Goal: Communication & Community: Connect with others

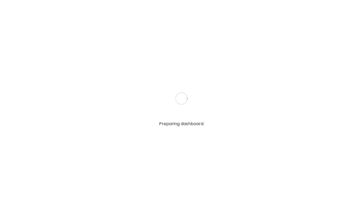
type input "**********"
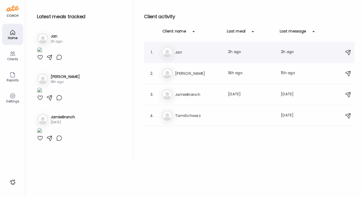
click at [178, 53] on h3 "Jan" at bounding box center [198, 52] width 46 height 6
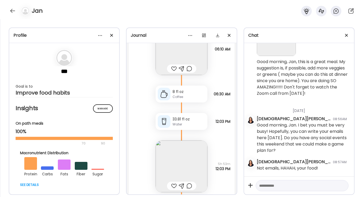
scroll to position [6960, 0]
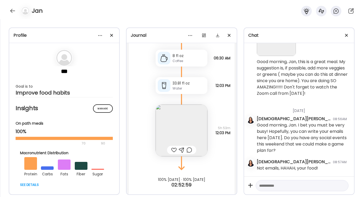
click at [185, 122] on img at bounding box center [181, 130] width 52 height 52
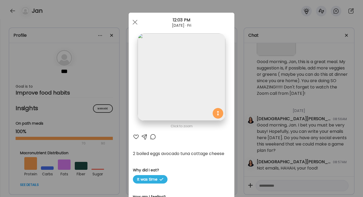
click at [144, 136] on div at bounding box center [144, 137] width 6 height 6
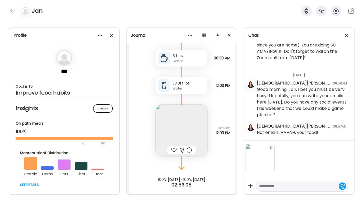
click at [262, 189] on textarea at bounding box center [297, 186] width 76 height 6
type textarea "**********"
click at [342, 186] on div at bounding box center [341, 185] width 7 height 7
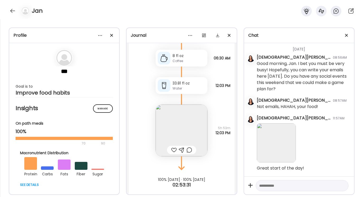
scroll to position [3557, 0]
click at [13, 9] on div at bounding box center [12, 11] width 8 height 8
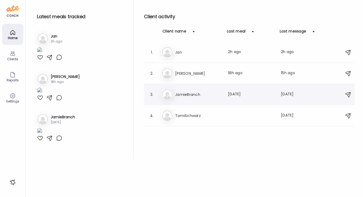
click at [181, 93] on h3 "JamieBranch" at bounding box center [198, 94] width 46 height 6
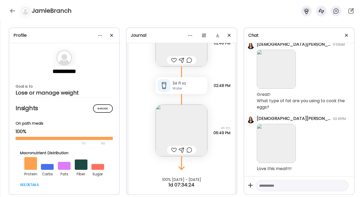
scroll to position [2573, 0]
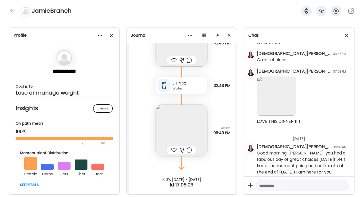
click at [261, 184] on textarea at bounding box center [297, 185] width 76 height 6
type textarea "**********"
click at [341, 184] on div at bounding box center [341, 185] width 7 height 7
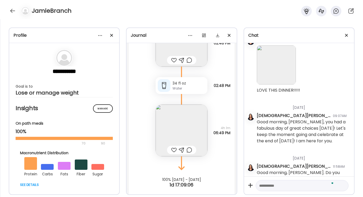
scroll to position [2617, 0]
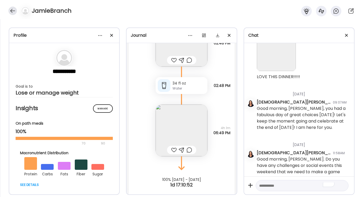
click at [11, 11] on div at bounding box center [12, 11] width 8 height 8
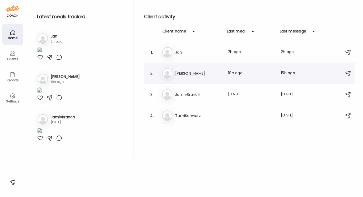
click at [178, 73] on h3 "[PERSON_NAME]" at bounding box center [198, 73] width 46 height 6
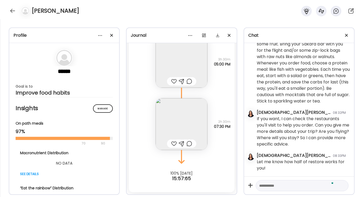
scroll to position [2661, 0]
click at [11, 10] on div at bounding box center [12, 11] width 8 height 8
